Goal: Learn about a topic

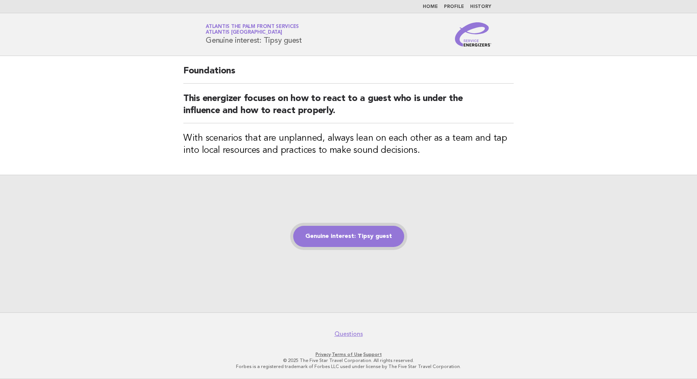
click at [352, 239] on link "Genuine interest: Tipsy guest" at bounding box center [348, 236] width 111 height 21
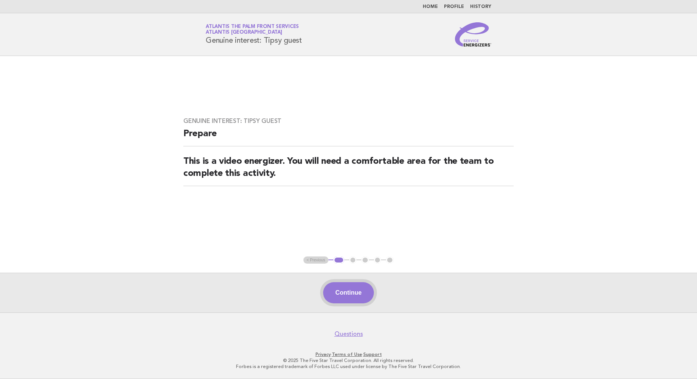
click at [350, 290] on button "Continue" at bounding box center [348, 292] width 50 height 21
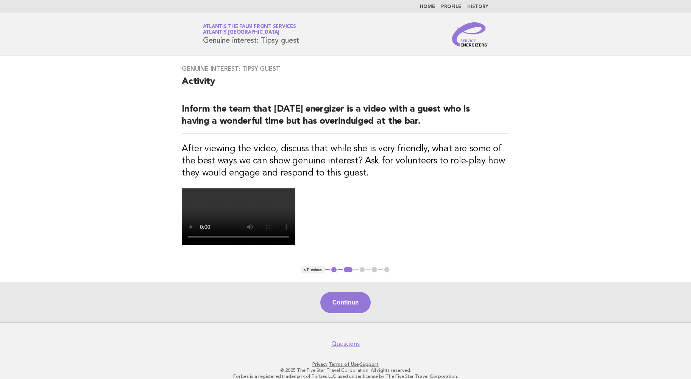
scroll to position [138, 0]
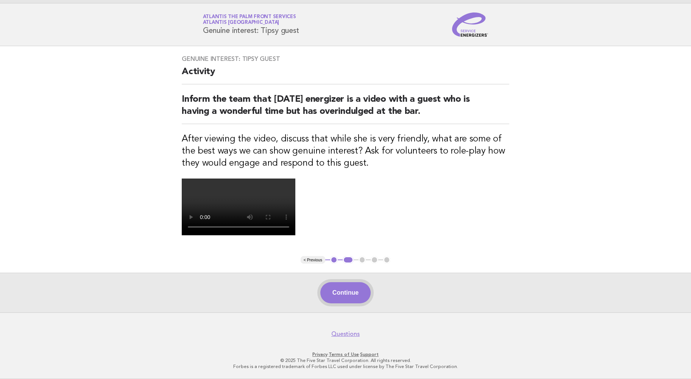
click at [347, 288] on button "Continue" at bounding box center [345, 292] width 50 height 21
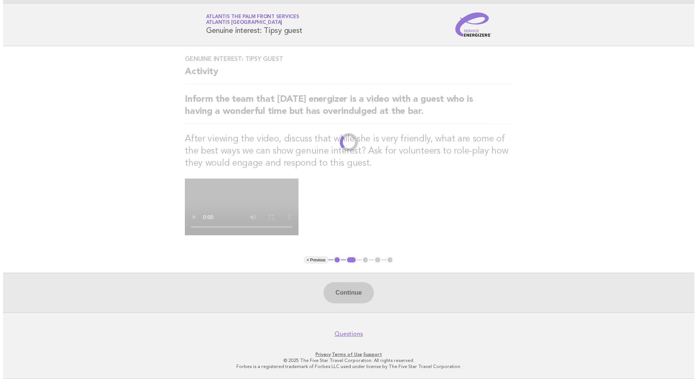
scroll to position [0, 0]
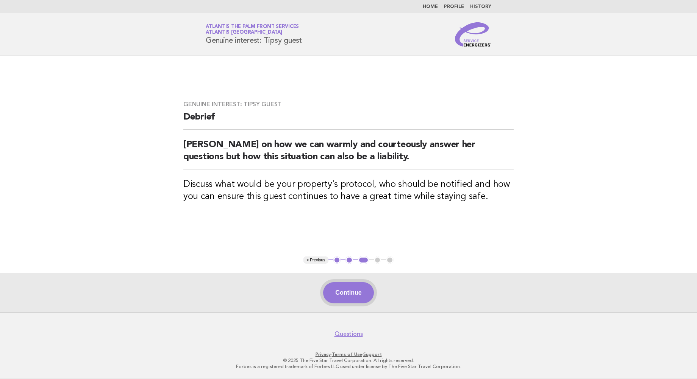
click at [352, 294] on button "Continue" at bounding box center [348, 292] width 50 height 21
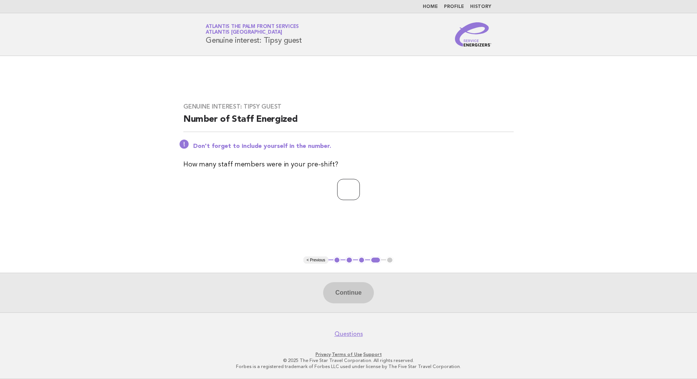
click at [337, 189] on input "number" at bounding box center [348, 189] width 23 height 21
type input "*"
click at [354, 291] on button "Continue" at bounding box center [348, 292] width 50 height 21
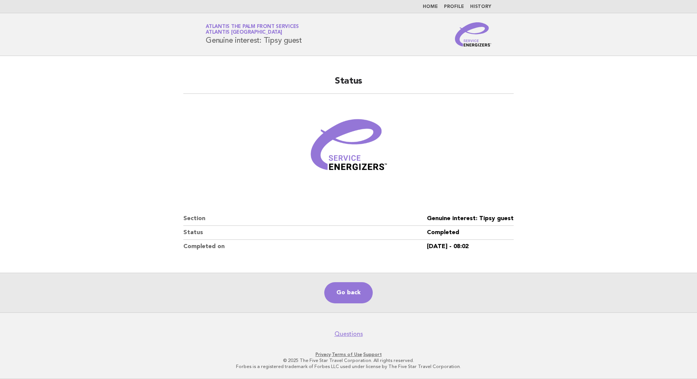
drag, startPoint x: 83, startPoint y: 103, endPoint x: 88, endPoint y: 93, distance: 10.7
click at [88, 93] on main "Status Section Genuine interest: Tipsy guest Status Completed Completed on [DAT…" at bounding box center [348, 184] width 697 height 257
